Goal: Task Accomplishment & Management: Manage account settings

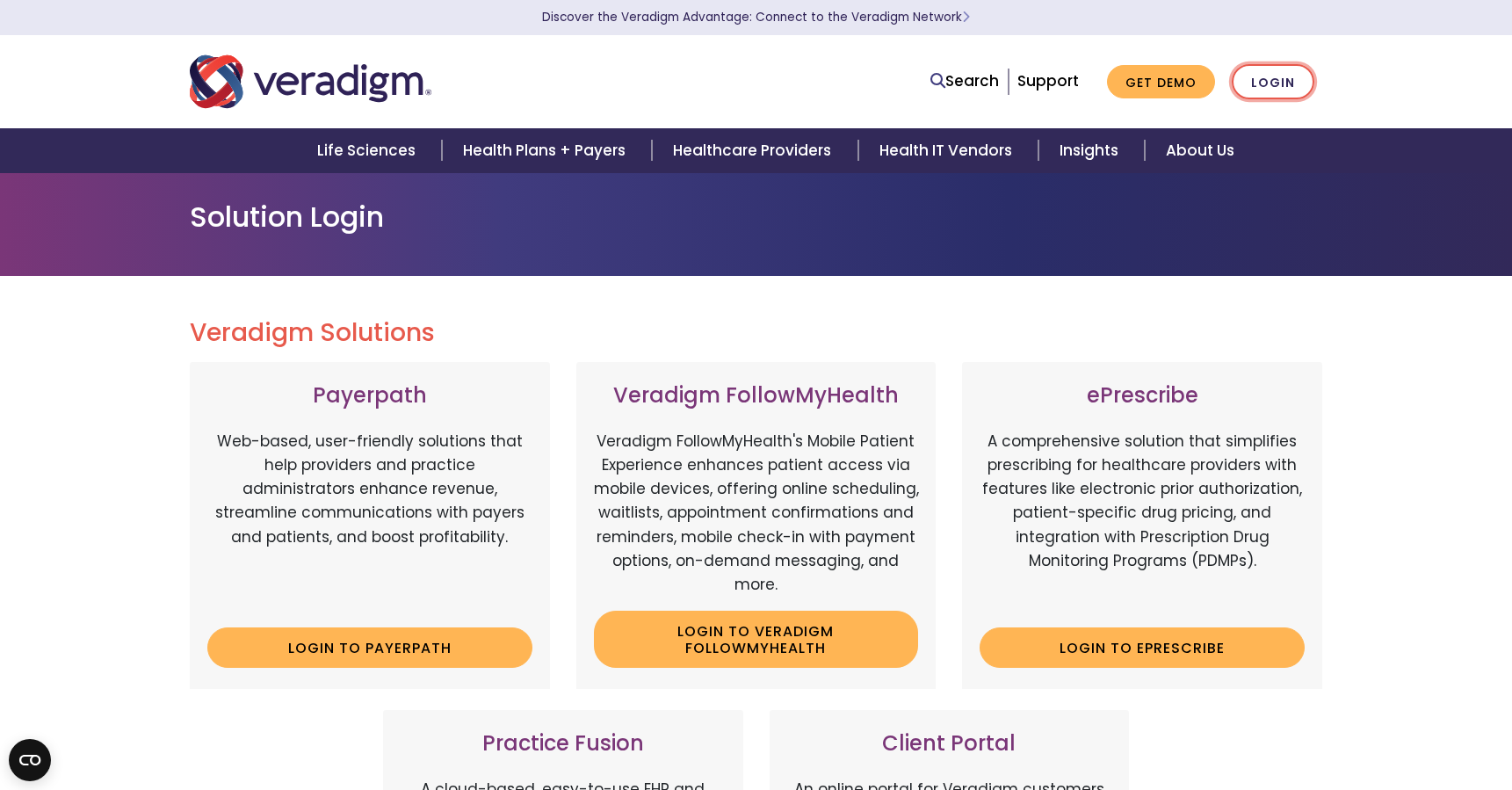
click at [1268, 86] on link "Login" at bounding box center [1273, 82] width 82 height 36
click at [1272, 81] on link "Login" at bounding box center [1273, 82] width 82 height 36
